Goal: Information Seeking & Learning: Check status

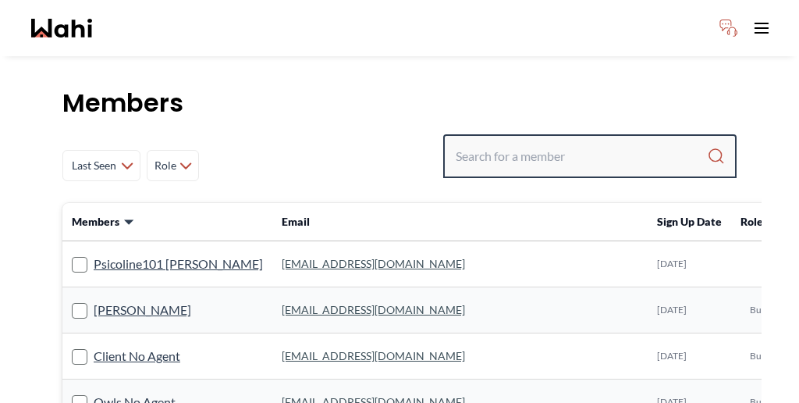
click at [564, 142] on input "Search input" at bounding box center [581, 156] width 251 height 28
paste input "[PERSON_NAME]"
type input "[PERSON_NAME]"
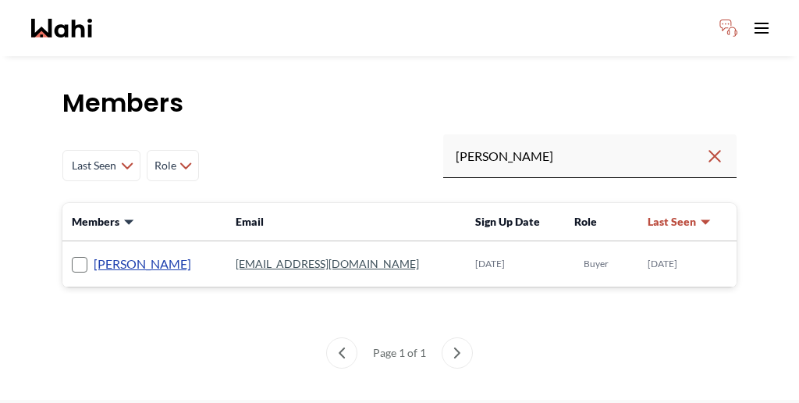
click at [94, 254] on link "[PERSON_NAME]" at bounding box center [143, 264] width 98 height 20
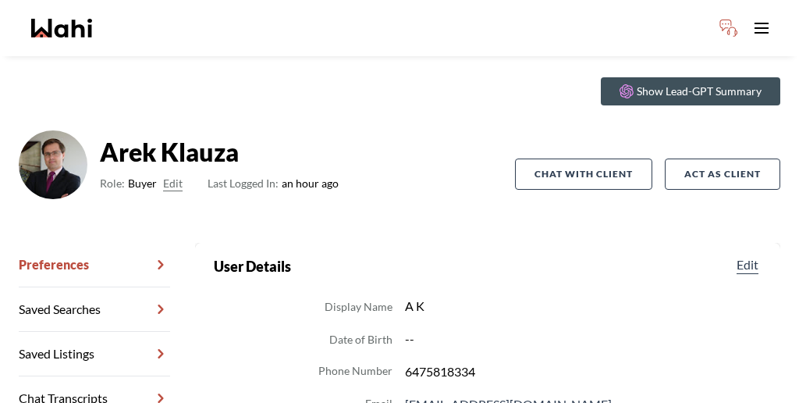
scroll to position [43, 0]
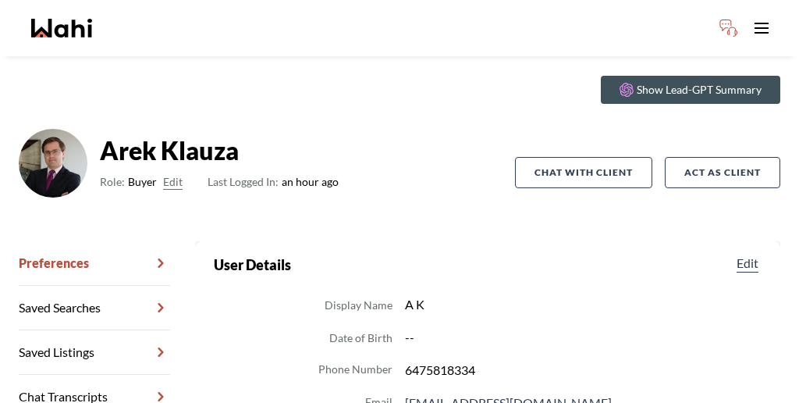
click at [80, 375] on link "Chat Transcripts" at bounding box center [94, 397] width 151 height 44
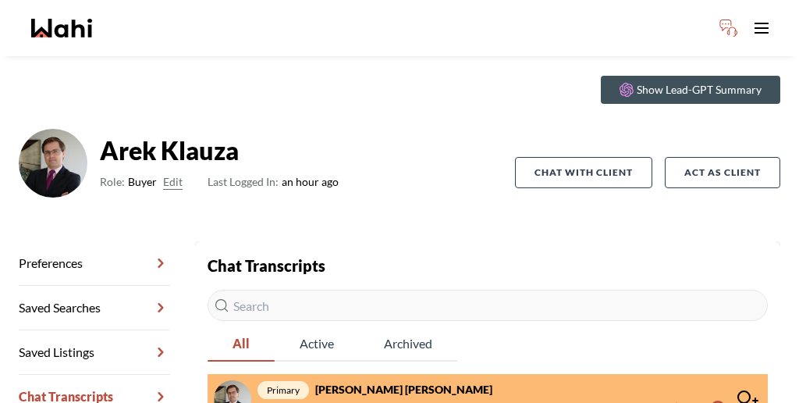
click at [326, 399] on span "Wahi Assistant : Hi Arek, we received your showing requests - exciting 🎉 . We w…" at bounding box center [477, 408] width 440 height 19
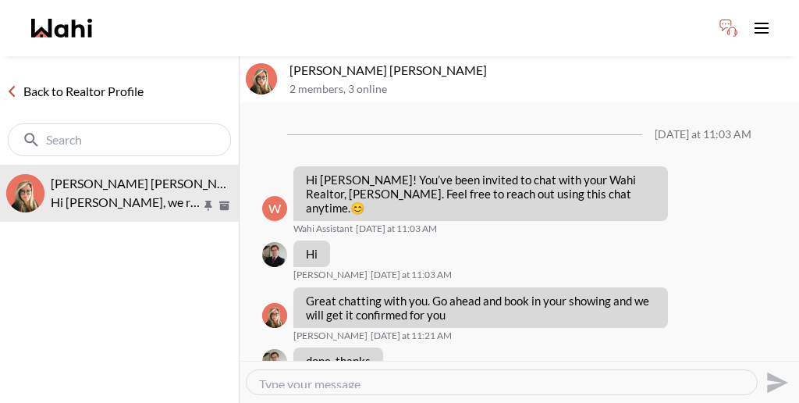
click at [78, 81] on link "Back to Realtor Profile" at bounding box center [75, 91] width 150 height 20
